Goal: Task Accomplishment & Management: Manage account settings

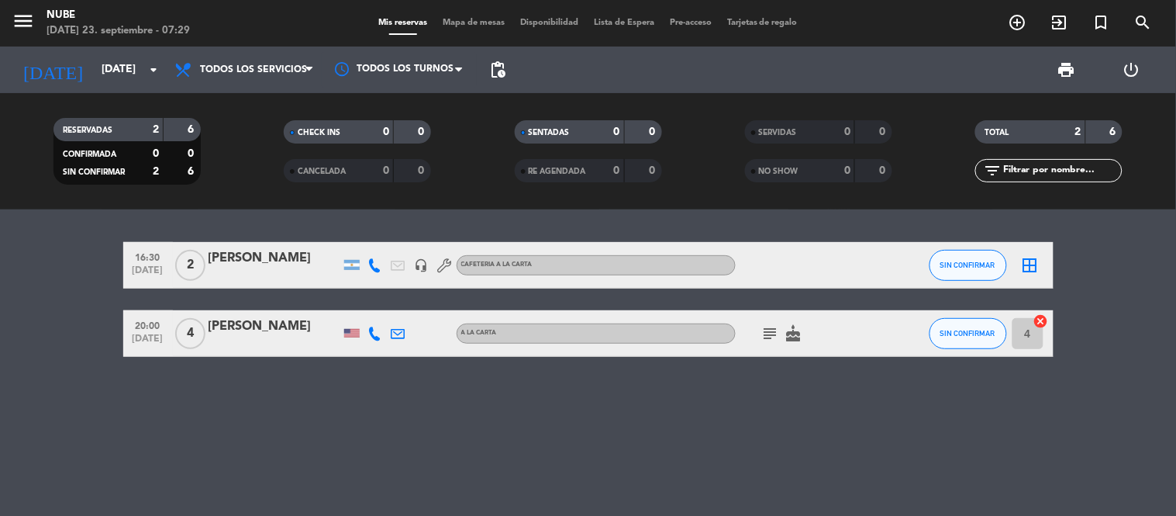
click at [156, 71] on icon "arrow_drop_down" at bounding box center [153, 69] width 19 height 19
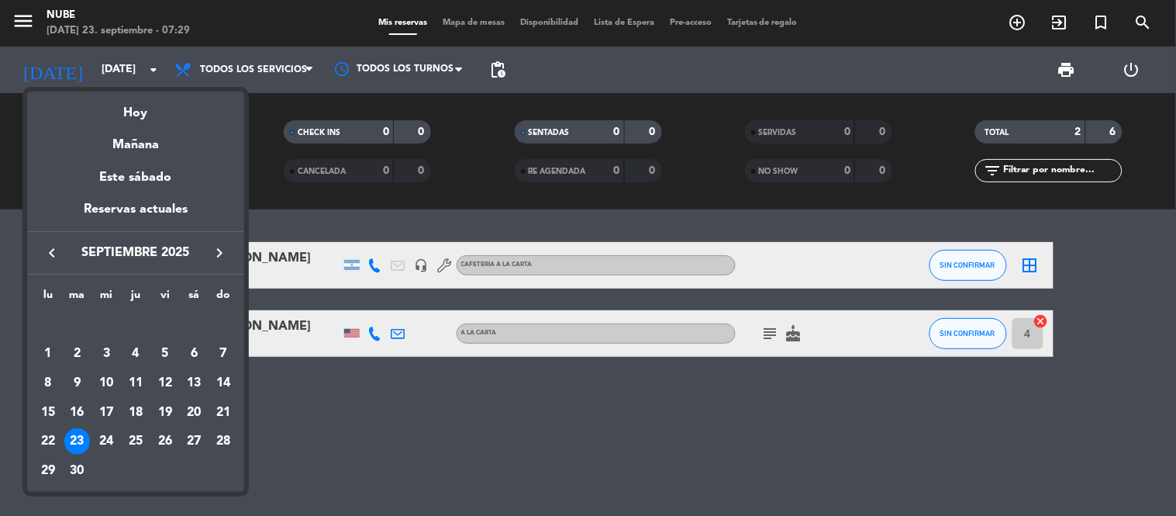
click at [156, 74] on div at bounding box center [588, 258] width 1176 height 516
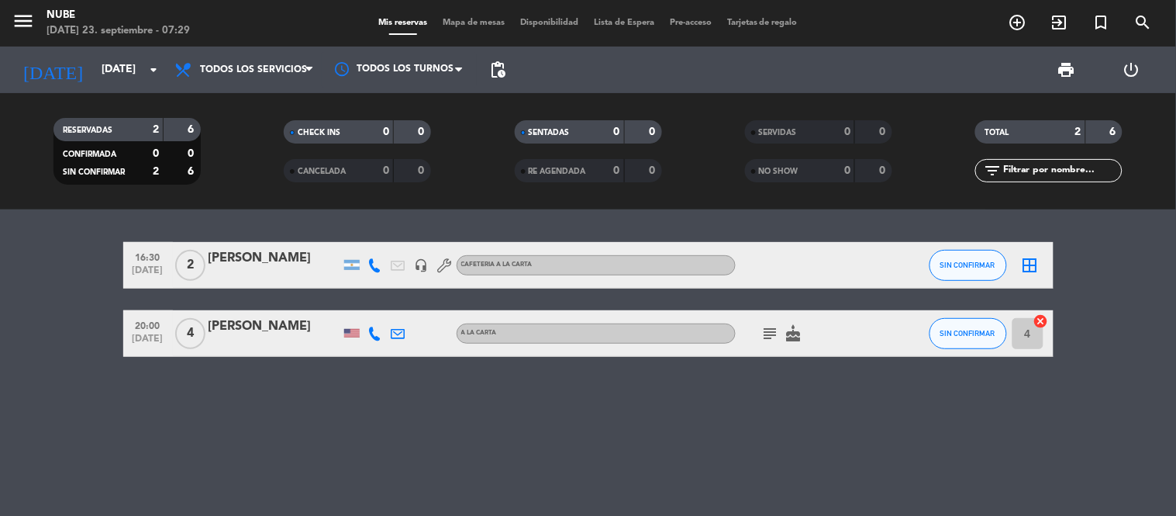
click at [272, 260] on div "[PERSON_NAME]" at bounding box center [275, 258] width 132 height 20
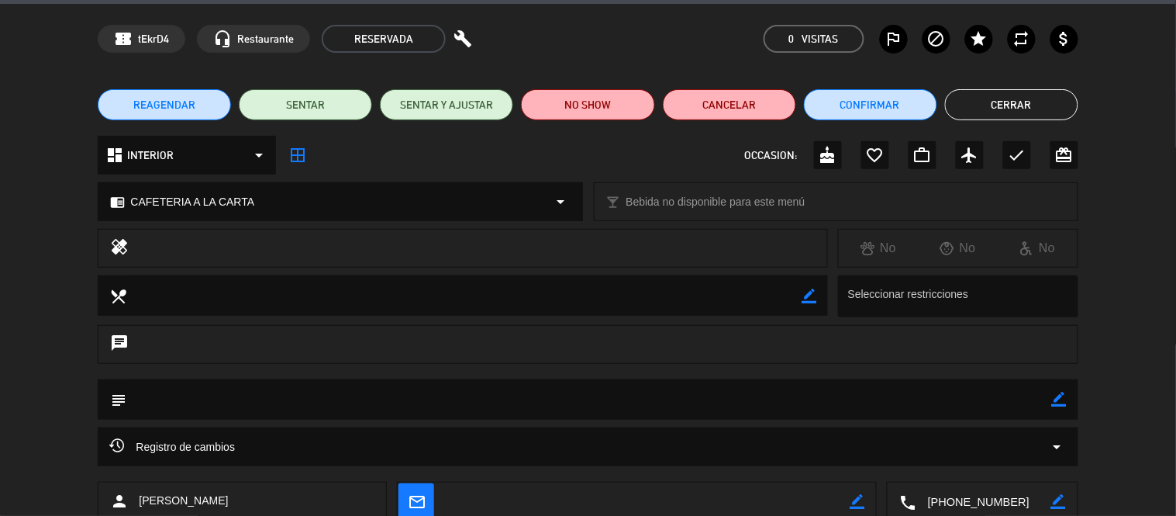
scroll to position [149, 0]
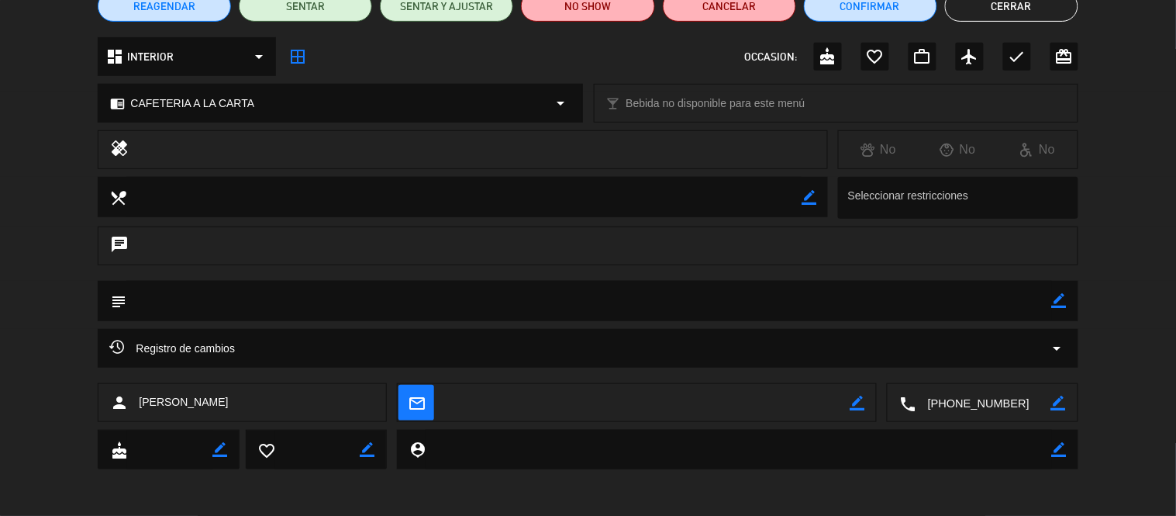
drag, startPoint x: 209, startPoint y: 403, endPoint x: 134, endPoint y: 404, distance: 75.2
click at [134, 404] on div "person [PERSON_NAME]" at bounding box center [242, 402] width 289 height 39
copy span "[PERSON_NAME]"
click at [1033, 10] on button "Cerrar" at bounding box center [1011, 6] width 133 height 31
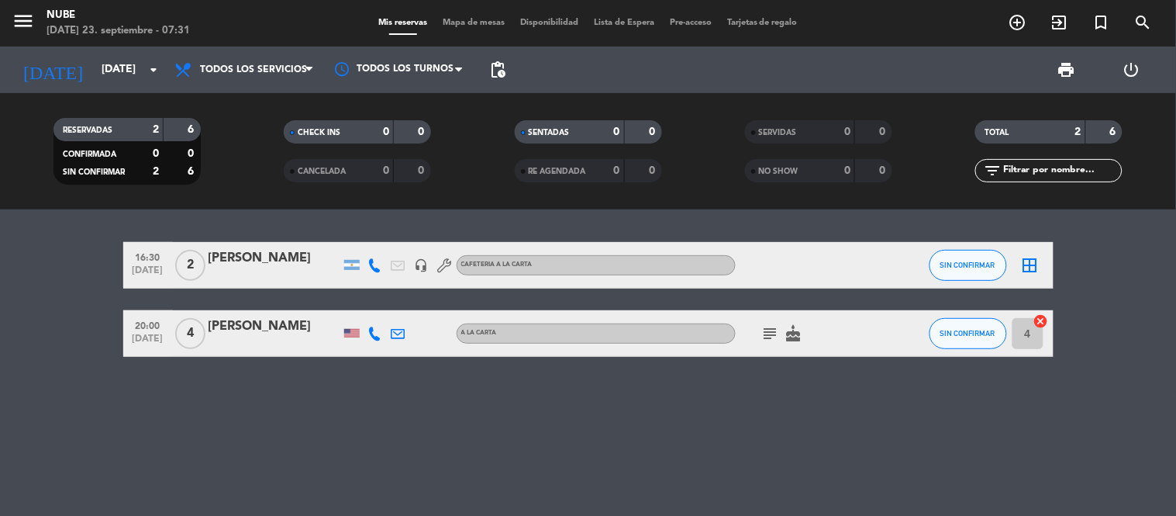
click at [268, 324] on div "[PERSON_NAME]" at bounding box center [275, 326] width 132 height 20
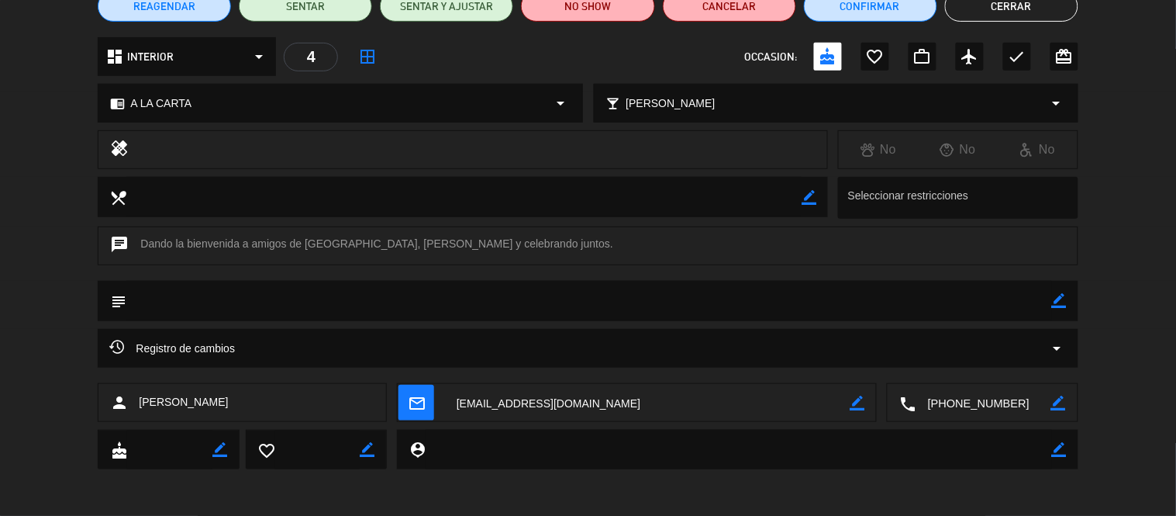
drag, startPoint x: 233, startPoint y: 403, endPoint x: 137, endPoint y: 405, distance: 95.4
click at [137, 405] on div "person [PERSON_NAME]" at bounding box center [242, 402] width 289 height 39
copy span "[PERSON_NAME]"
click at [1012, 5] on button "Cerrar" at bounding box center [1011, 6] width 133 height 31
